Goal: Communication & Community: Share content

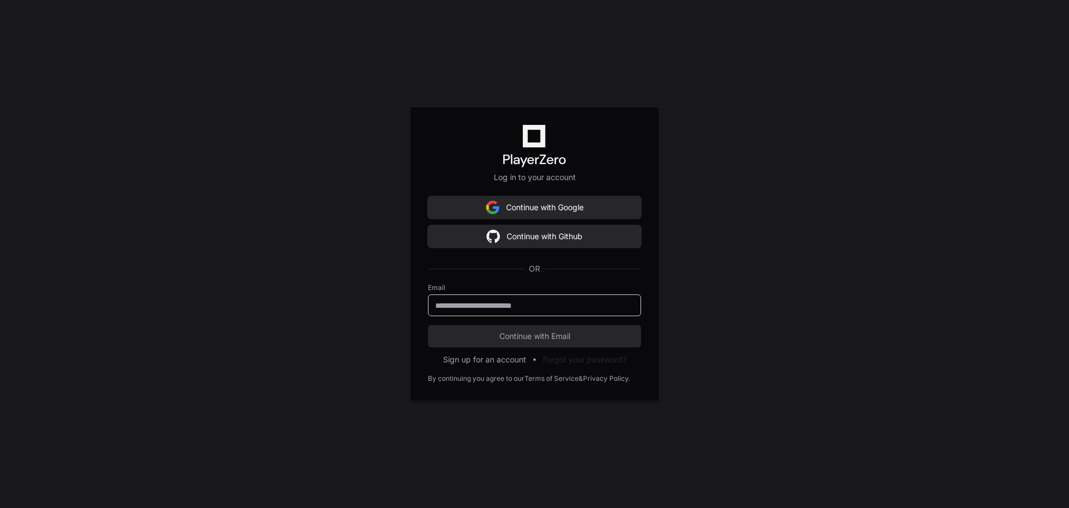
click at [521, 305] on input "email" at bounding box center [534, 305] width 199 height 11
type input "**********"
click at [509, 340] on span "Continue with Email" at bounding box center [534, 336] width 213 height 11
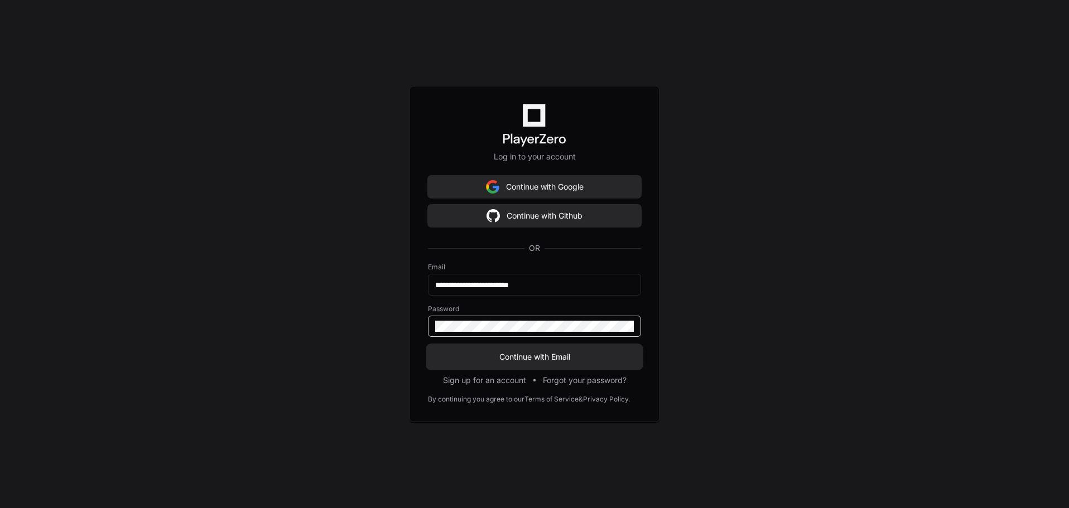
click at [514, 350] on button "Continue with Email" at bounding box center [534, 357] width 213 height 22
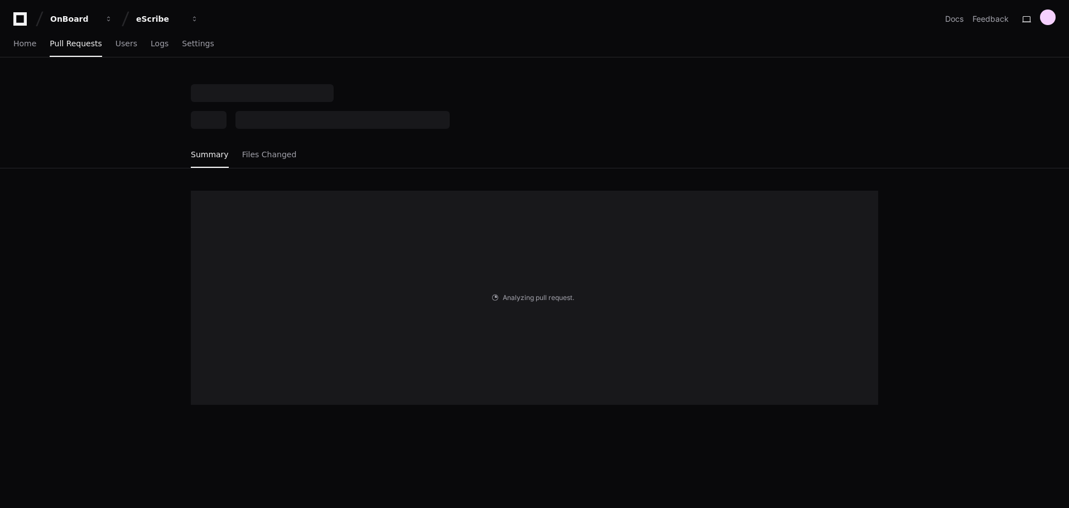
click at [251, 276] on div "Analyzing pull request . . ." at bounding box center [534, 298] width 687 height 214
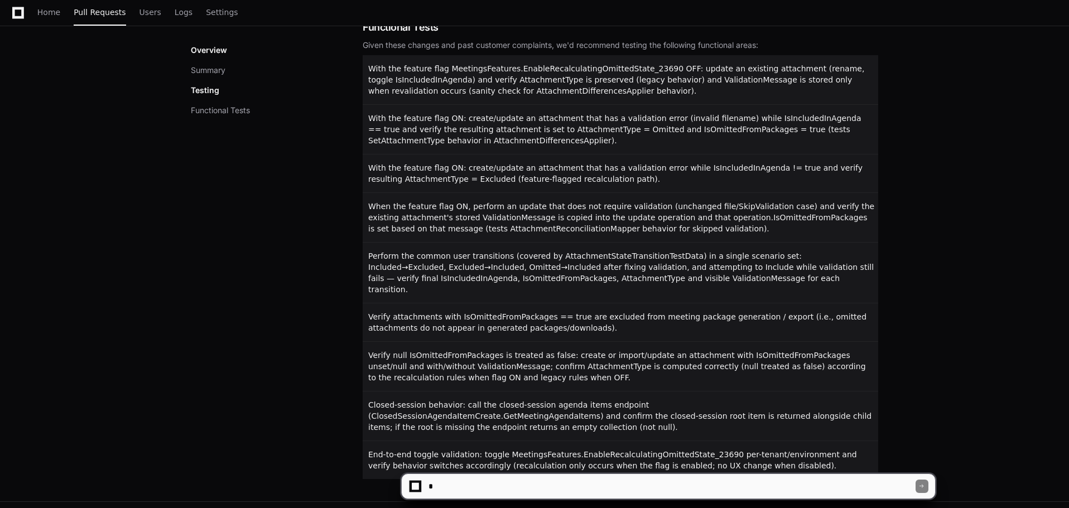
scroll to position [871, 0]
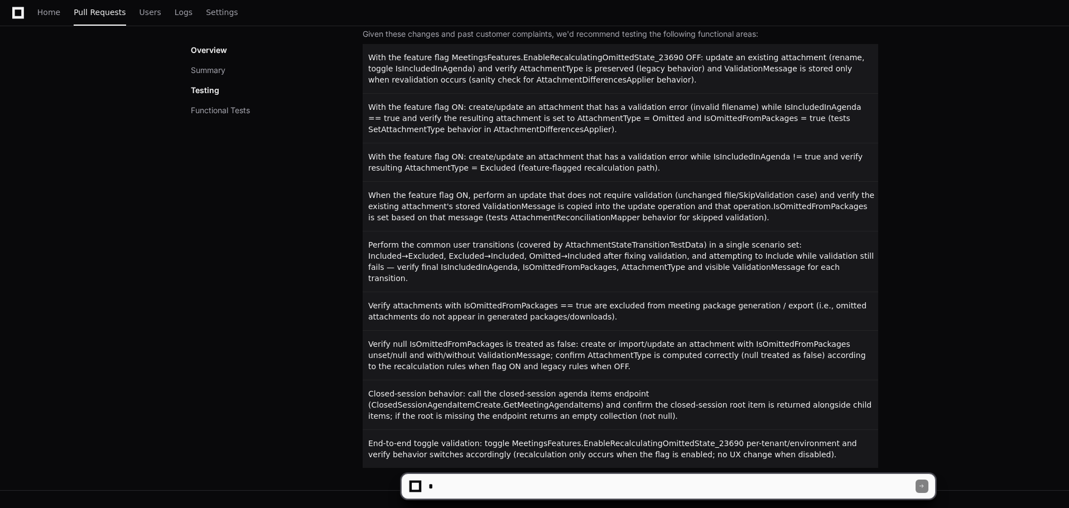
click at [531, 486] on textarea at bounding box center [670, 486] width 489 height 25
paste textarea "**********"
type textarea "**********"
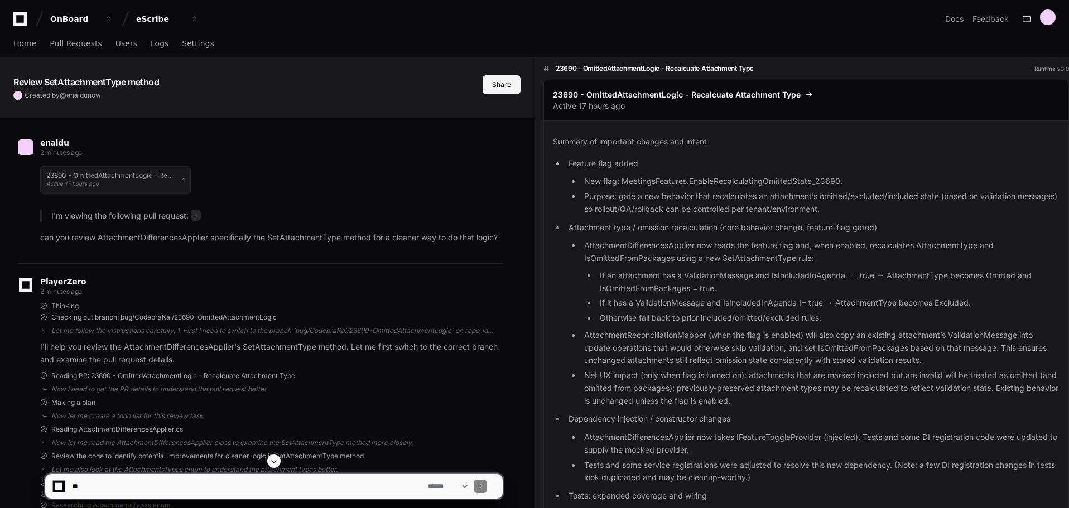
click at [499, 86] on button "Share" at bounding box center [502, 84] width 38 height 19
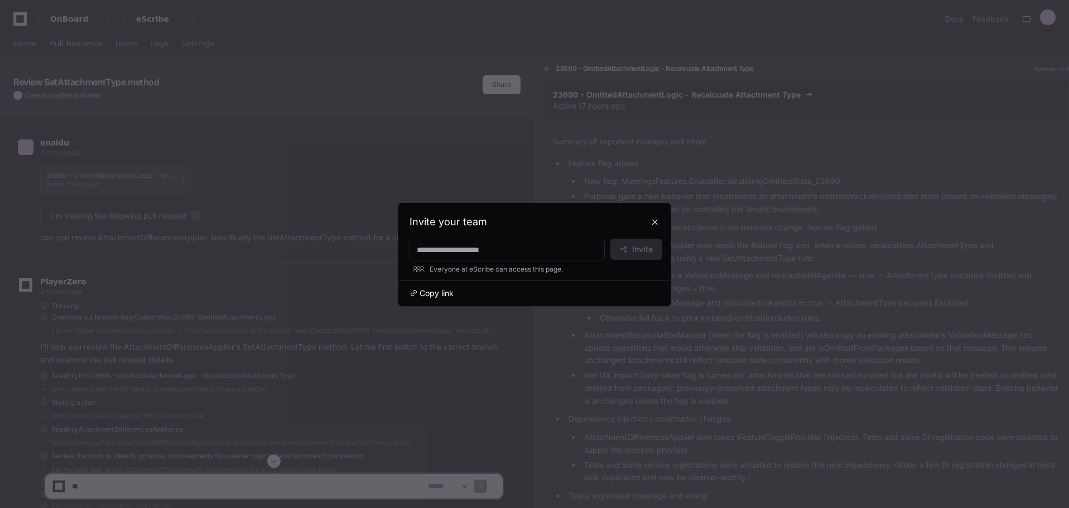
click at [439, 296] on span "Copy link" at bounding box center [436, 293] width 34 height 11
click at [659, 224] on button at bounding box center [655, 222] width 18 height 18
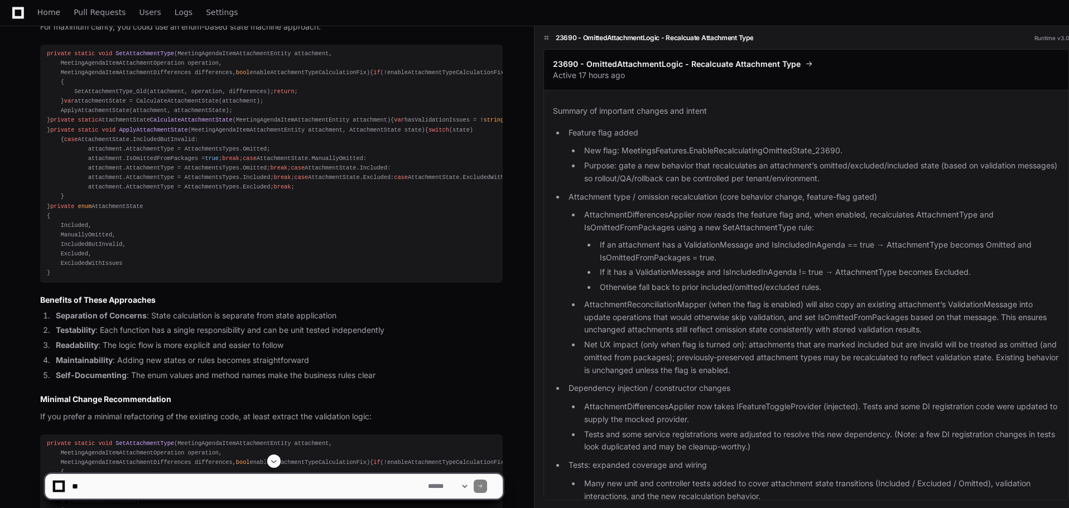
scroll to position [948, 0]
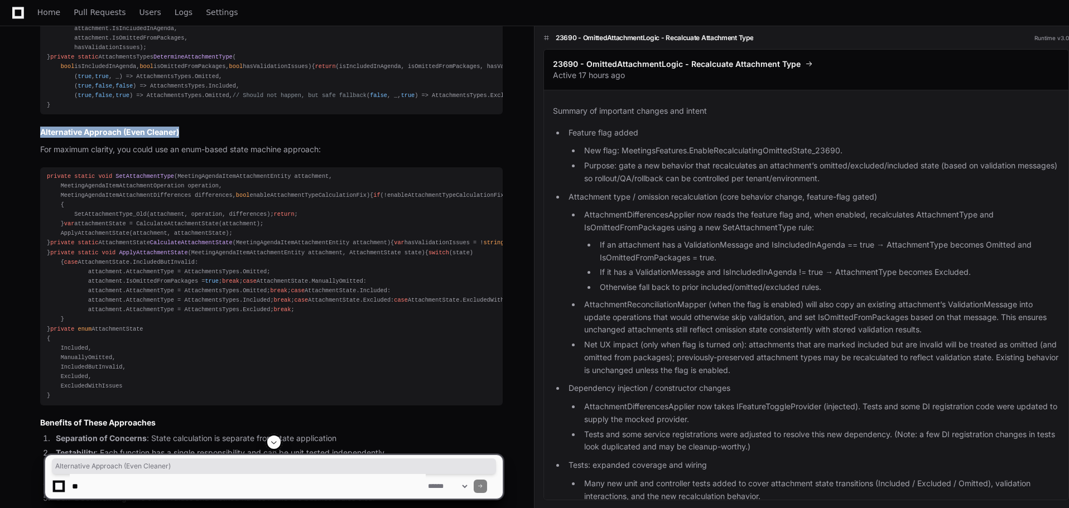
drag, startPoint x: 40, startPoint y: 329, endPoint x: 202, endPoint y: 331, distance: 162.9
click at [202, 331] on div "AttachmentDifferencesApplier.cs 2 Now I can provide my review and recommendatio…" at bounding box center [260, 240] width 485 height 1107
copy h3 "Alternative Approach (Even Cleaner)"
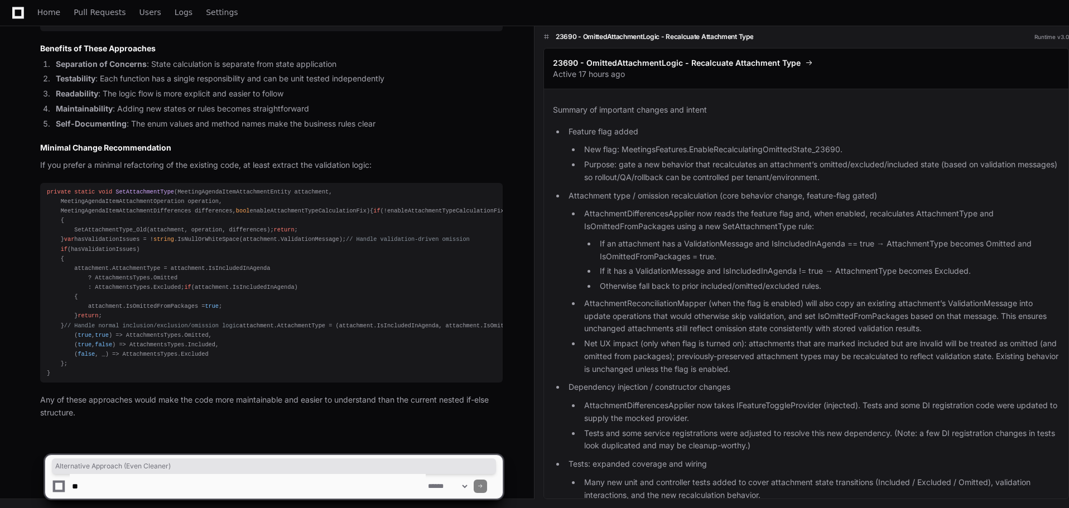
scroll to position [2086, 0]
